Goal: Task Accomplishment & Management: Manage account settings

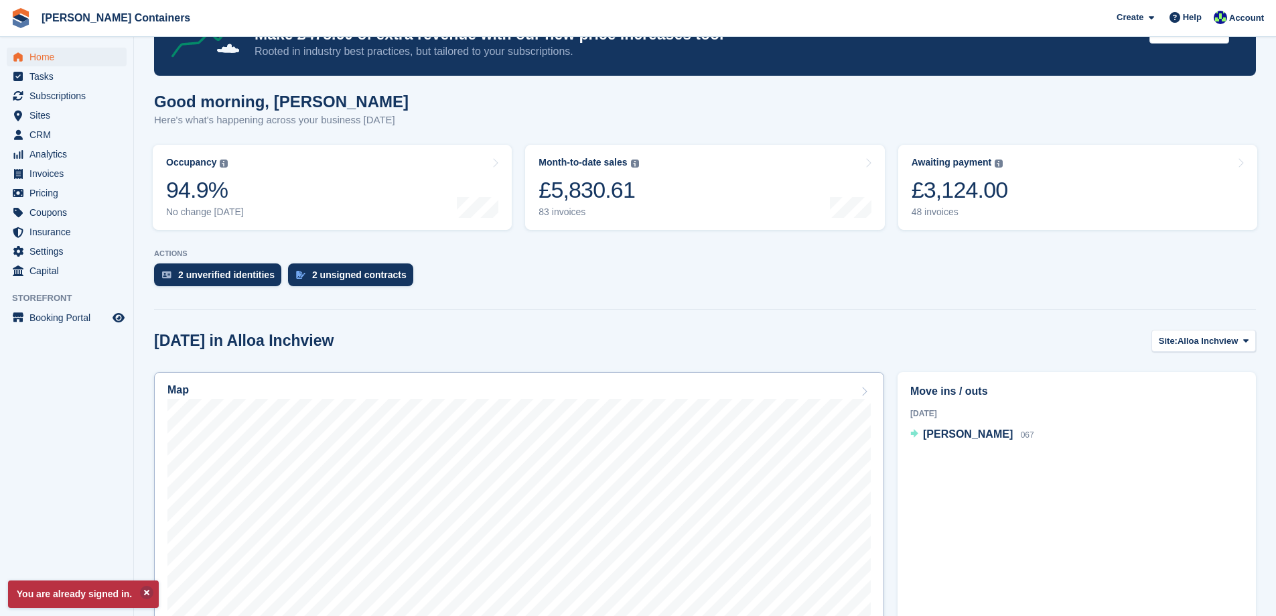
scroll to position [67, 0]
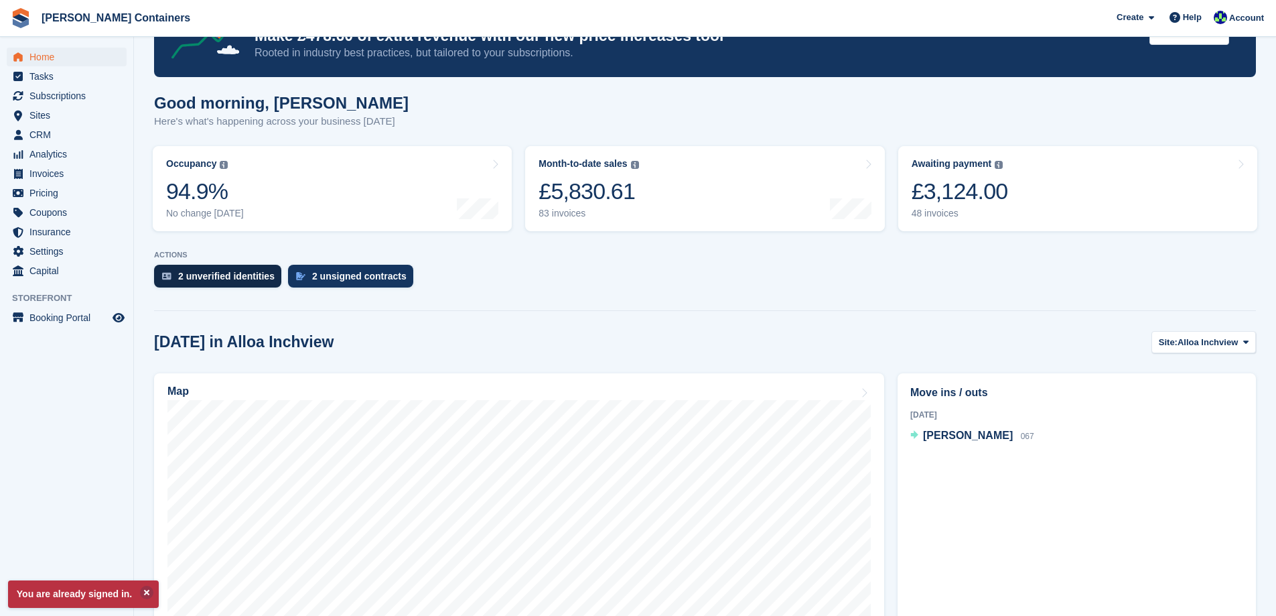
click at [234, 274] on div "2 unverified identities" at bounding box center [226, 276] width 96 height 11
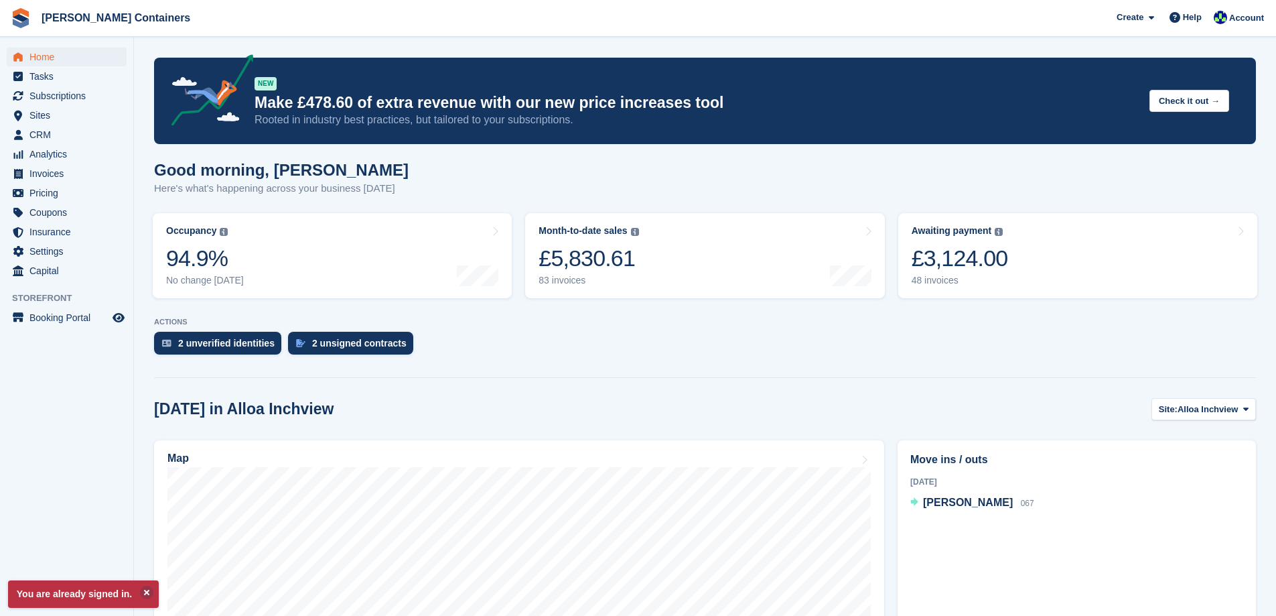
scroll to position [67, 0]
